Goal: Information Seeking & Learning: Check status

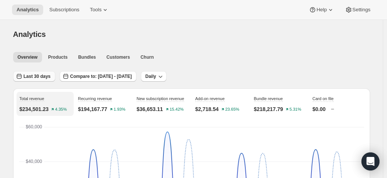
click at [38, 63] on span "Last 30 days" at bounding box center [37, 76] width 27 height 6
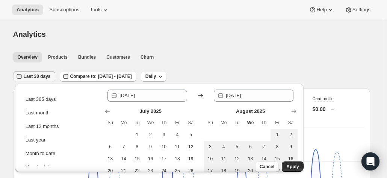
scroll to position [80, 0]
click at [48, 63] on div "Month to date" at bounding box center [41, 153] width 30 height 8
type input "[DATE]"
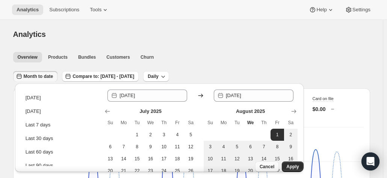
scroll to position [0, 0]
click at [190, 63] on span "Apply" at bounding box center [292, 167] width 12 height 6
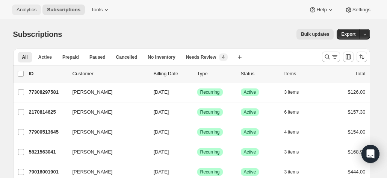
click at [23, 7] on span "Analytics" at bounding box center [27, 10] width 20 height 6
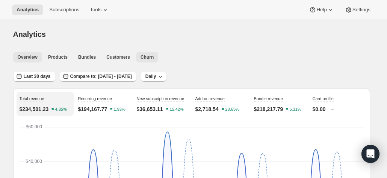
click at [146, 60] on button "Churn" at bounding box center [147, 57] width 22 height 11
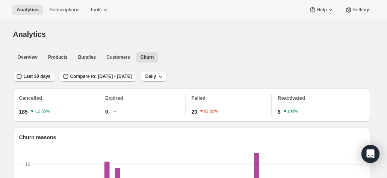
click at [42, 78] on span "Last 30 days" at bounding box center [37, 76] width 27 height 6
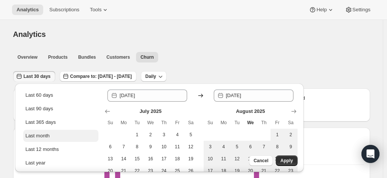
scroll to position [89, 0]
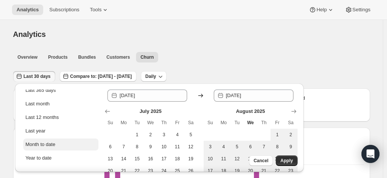
click at [45, 145] on div "Month to date" at bounding box center [41, 145] width 30 height 8
type input "[DATE]"
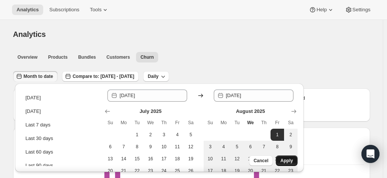
click at [289, 160] on span "Apply" at bounding box center [286, 161] width 12 height 6
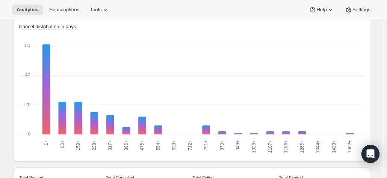
scroll to position [757, 0]
